Goal: Task Accomplishment & Management: Use online tool/utility

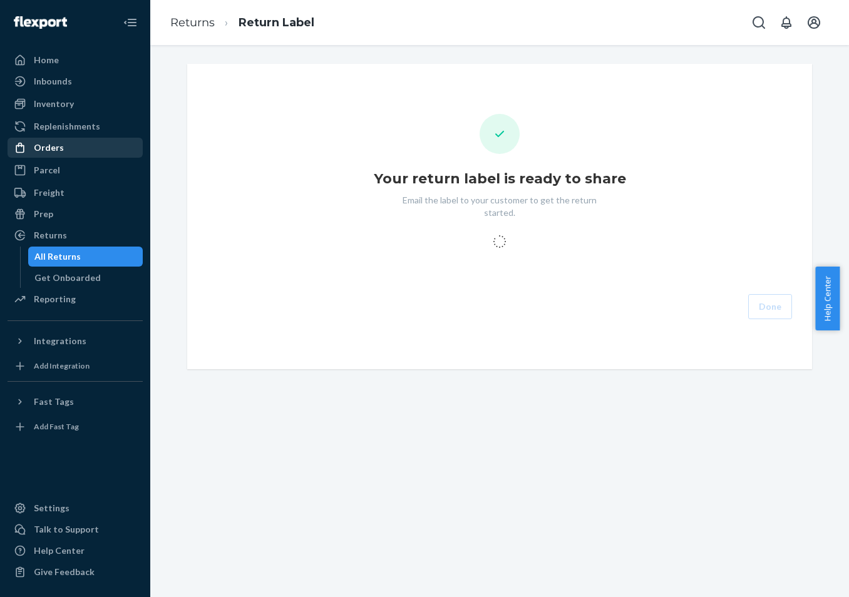
click at [80, 148] on div "Orders" at bounding box center [75, 148] width 133 height 18
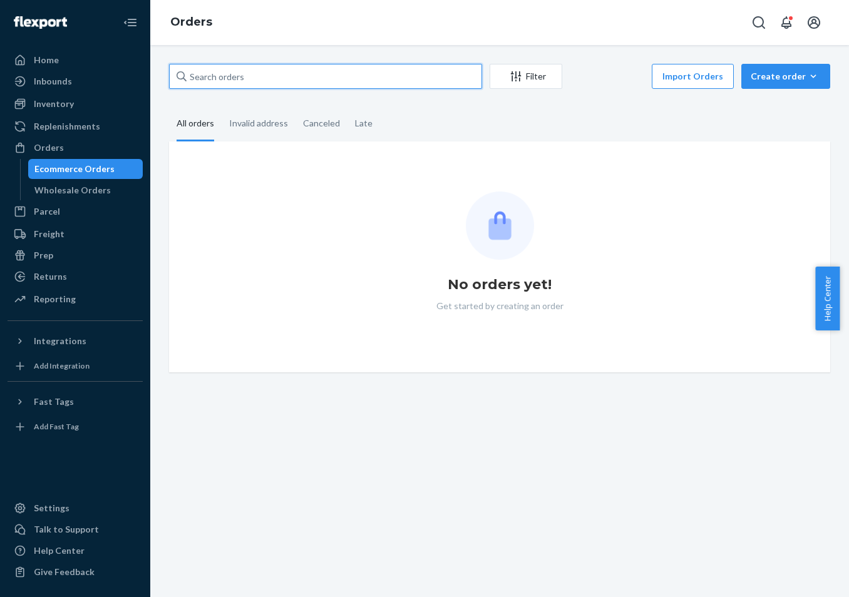
click at [460, 78] on input "text" at bounding box center [325, 76] width 313 height 25
paste input "US25308046"
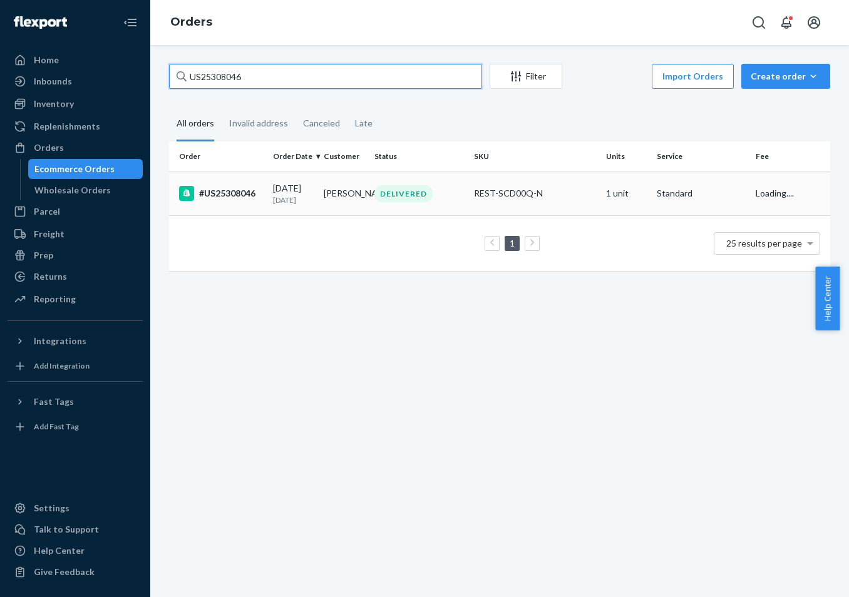
type input "US25308046"
click at [469, 185] on td "REST-SCD00Q-N" at bounding box center [535, 194] width 132 height 44
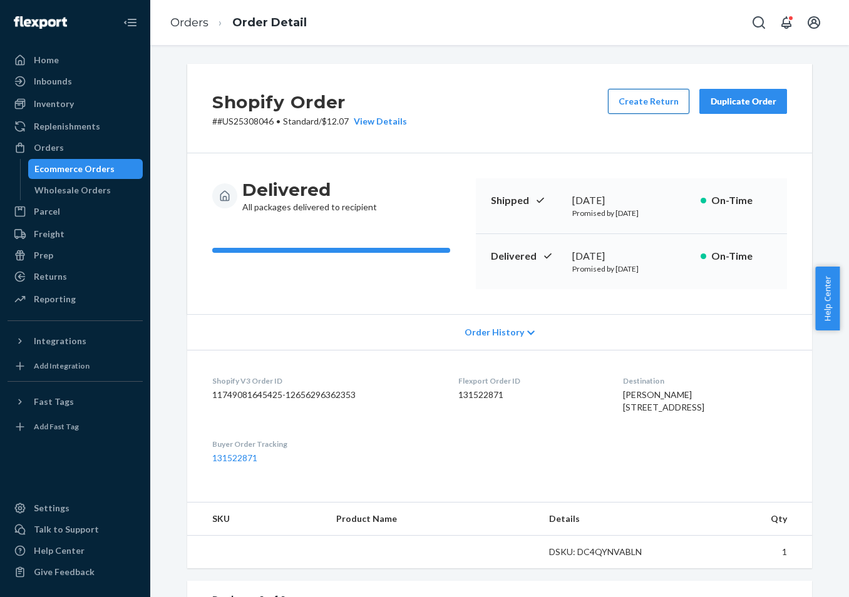
click at [667, 103] on button "Create Return" at bounding box center [648, 101] width 81 height 25
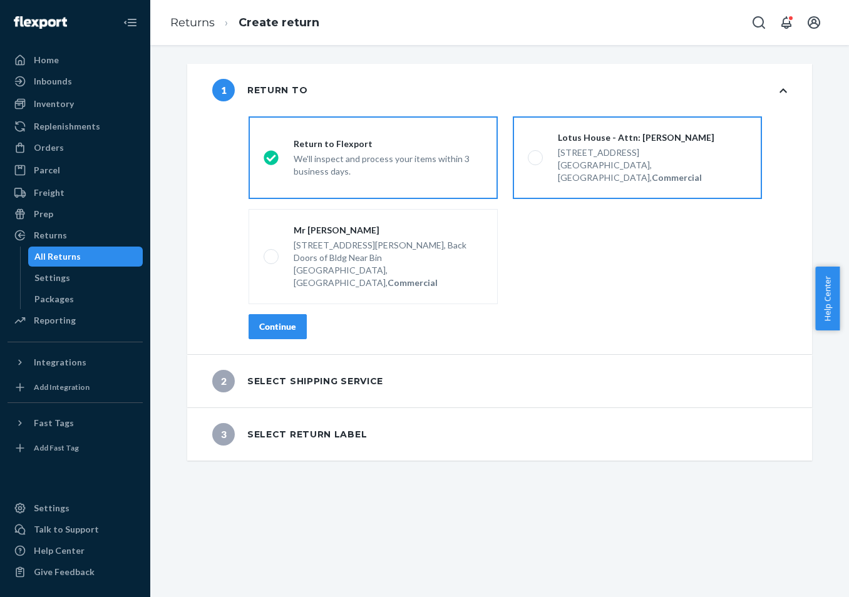
click at [693, 167] on label "Lotus House - Attn: [PERSON_NAME] [STREET_ADDRESS], Commercial" at bounding box center [637, 157] width 249 height 83
click at [536, 162] on input "Lotus House - Attn: [PERSON_NAME] [STREET_ADDRESS], Commercial" at bounding box center [532, 158] width 8 height 8
radio input "true"
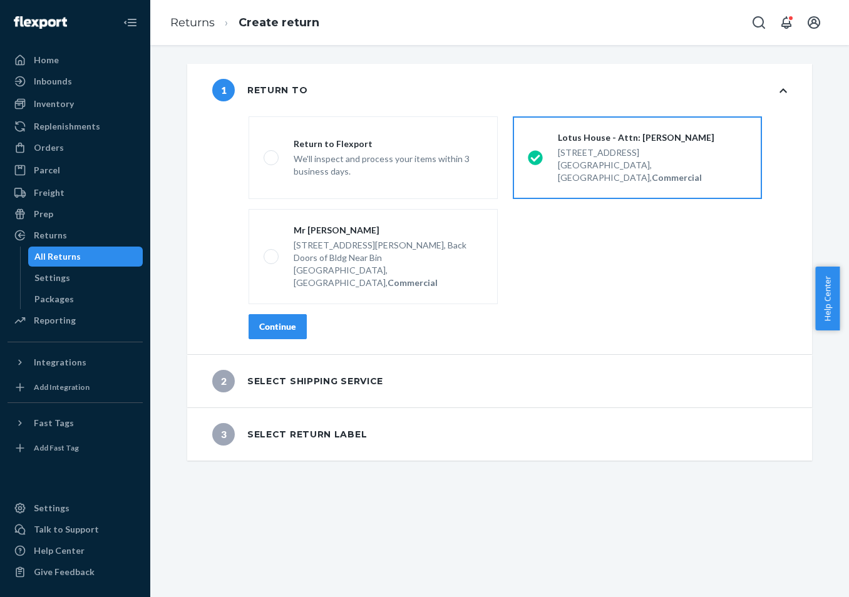
click at [288, 321] on div "Continue" at bounding box center [277, 327] width 37 height 13
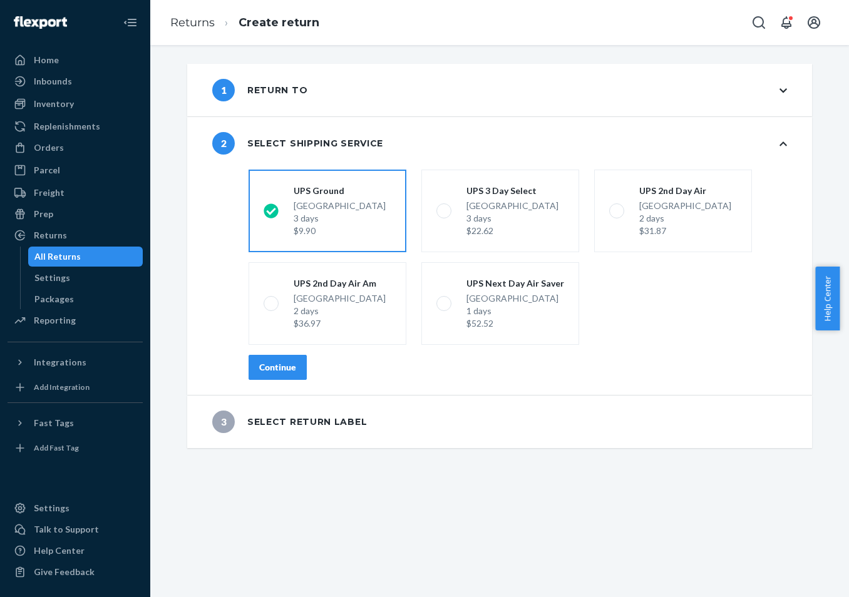
click at [261, 369] on div "Continue" at bounding box center [277, 367] width 37 height 13
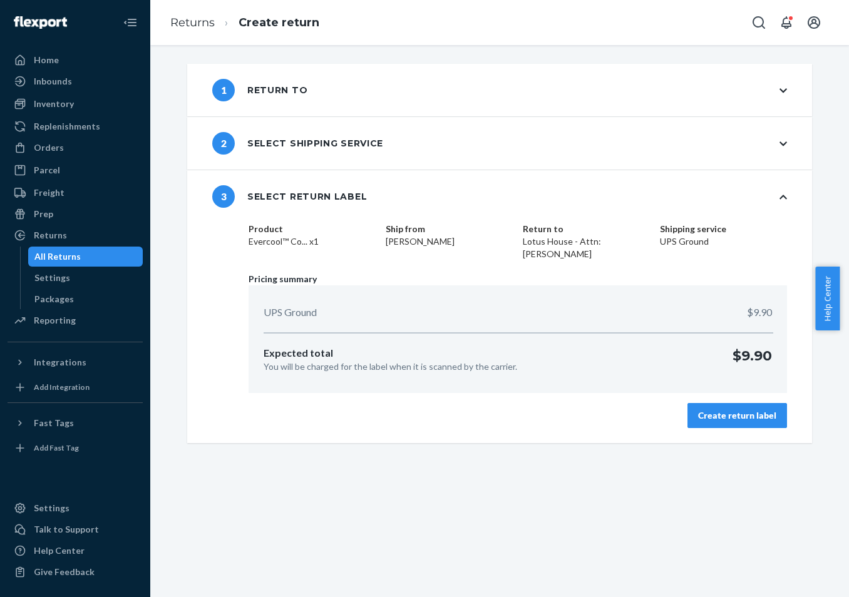
click at [698, 407] on button "Create return label" at bounding box center [738, 415] width 100 height 25
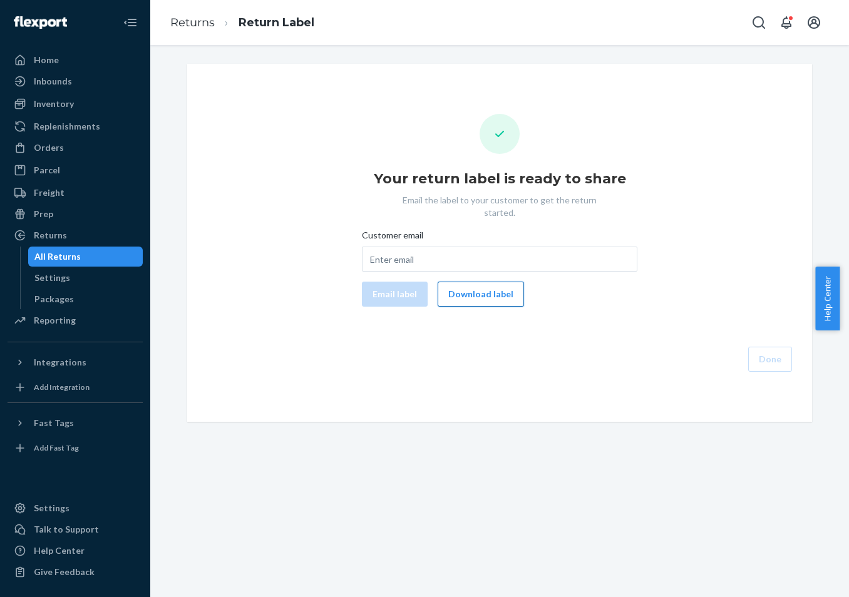
click at [472, 282] on button "Download label" at bounding box center [481, 294] width 86 height 25
